Goal: Transaction & Acquisition: Download file/media

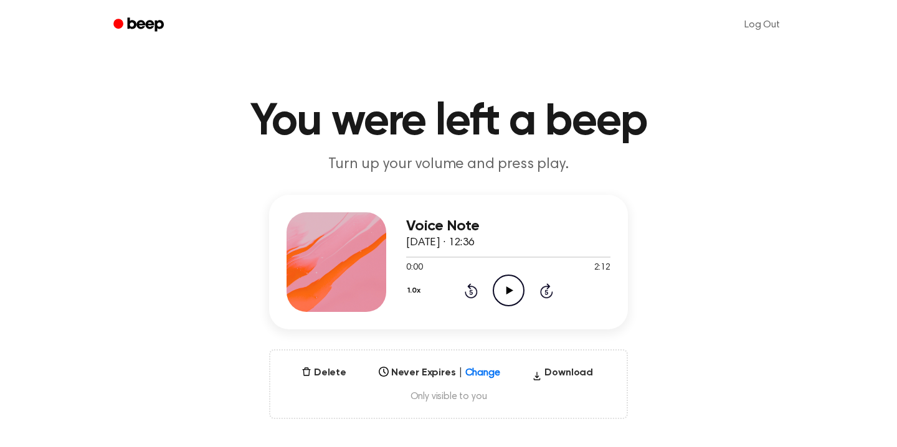
click at [512, 288] on icon "Play Audio" at bounding box center [508, 291] width 32 height 32
click at [568, 377] on button "Download" at bounding box center [562, 375] width 71 height 20
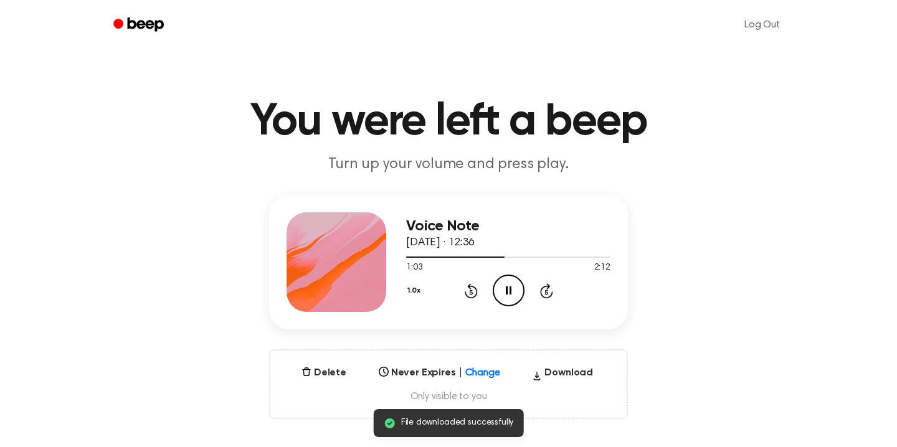
click at [503, 294] on icon "Pause Audio" at bounding box center [508, 291] width 32 height 32
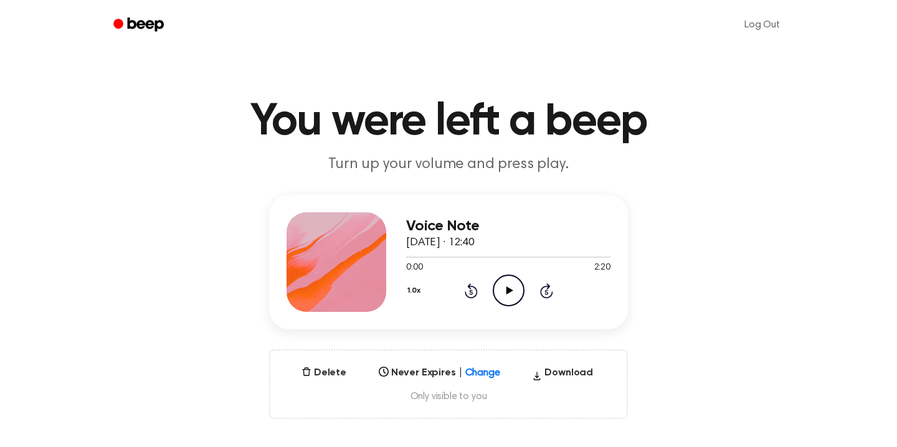
click at [509, 286] on icon "Play Audio" at bounding box center [508, 291] width 32 height 32
click at [509, 286] on icon "Pause Audio" at bounding box center [508, 291] width 32 height 32
click at [510, 303] on icon "Play Audio" at bounding box center [508, 291] width 32 height 32
click at [568, 375] on button "Download" at bounding box center [562, 375] width 71 height 20
click at [522, 288] on icon "Play Audio" at bounding box center [508, 291] width 32 height 32
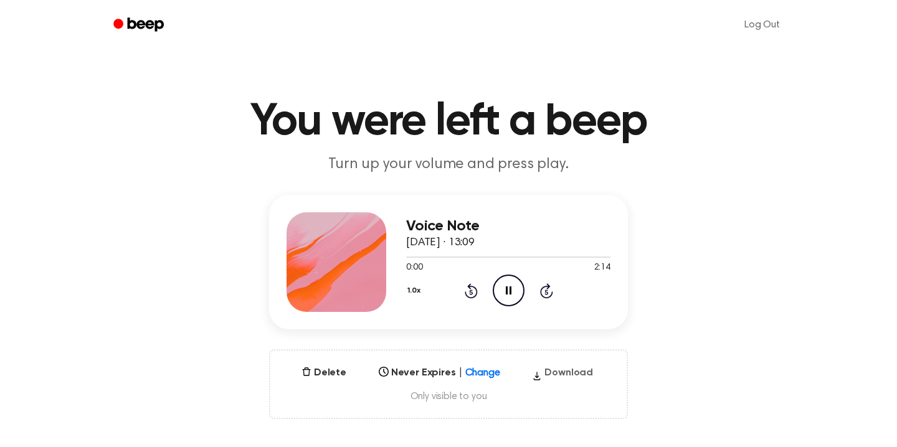
click at [565, 380] on button "Download" at bounding box center [562, 375] width 71 height 20
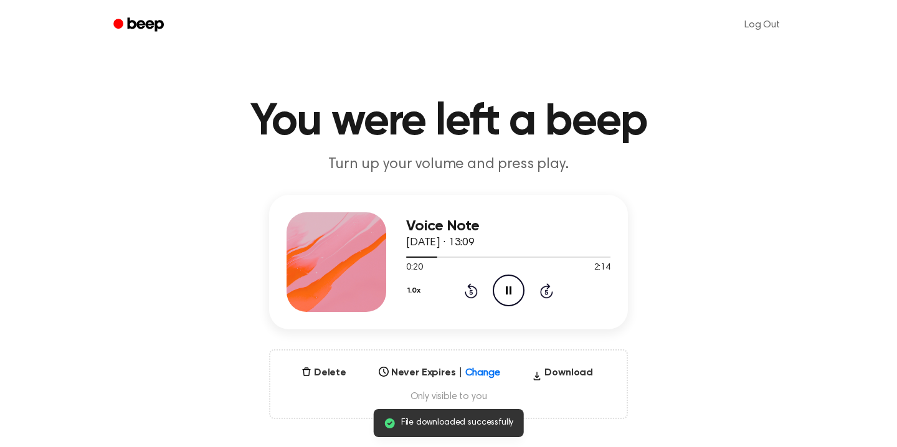
click at [510, 288] on icon at bounding box center [509, 290] width 6 height 8
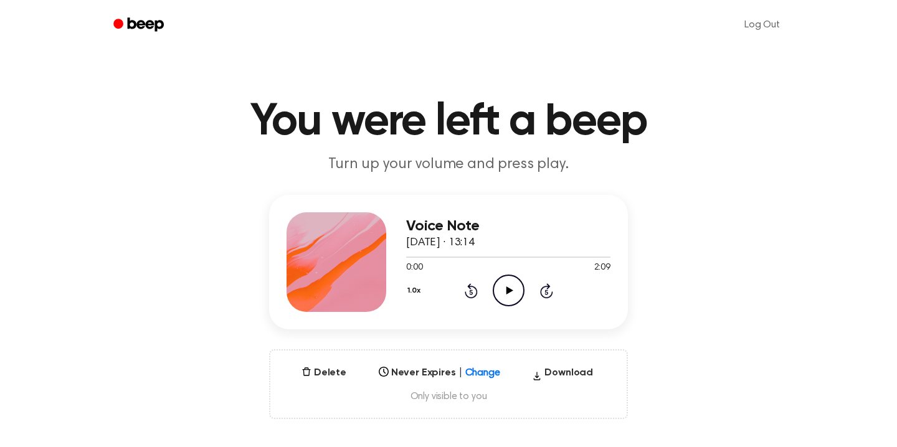
click at [509, 285] on icon "Play Audio" at bounding box center [508, 291] width 32 height 32
click at [565, 370] on button "Download" at bounding box center [562, 375] width 71 height 20
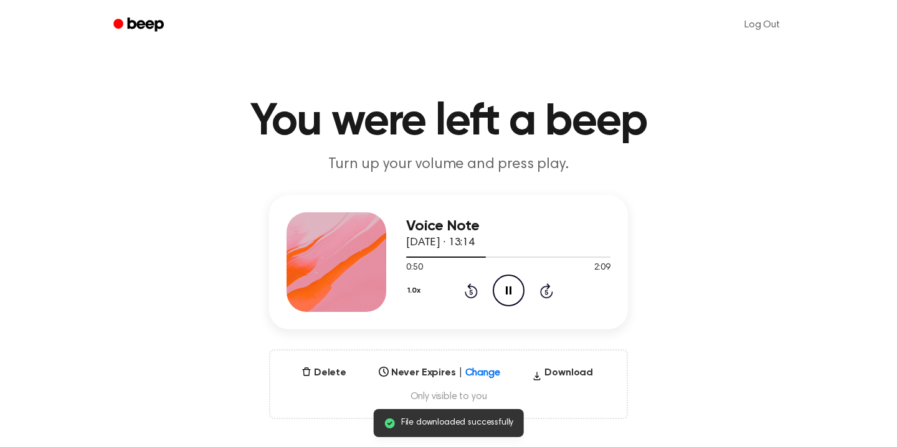
click at [511, 287] on icon at bounding box center [509, 290] width 6 height 8
